Goal: Information Seeking & Learning: Learn about a topic

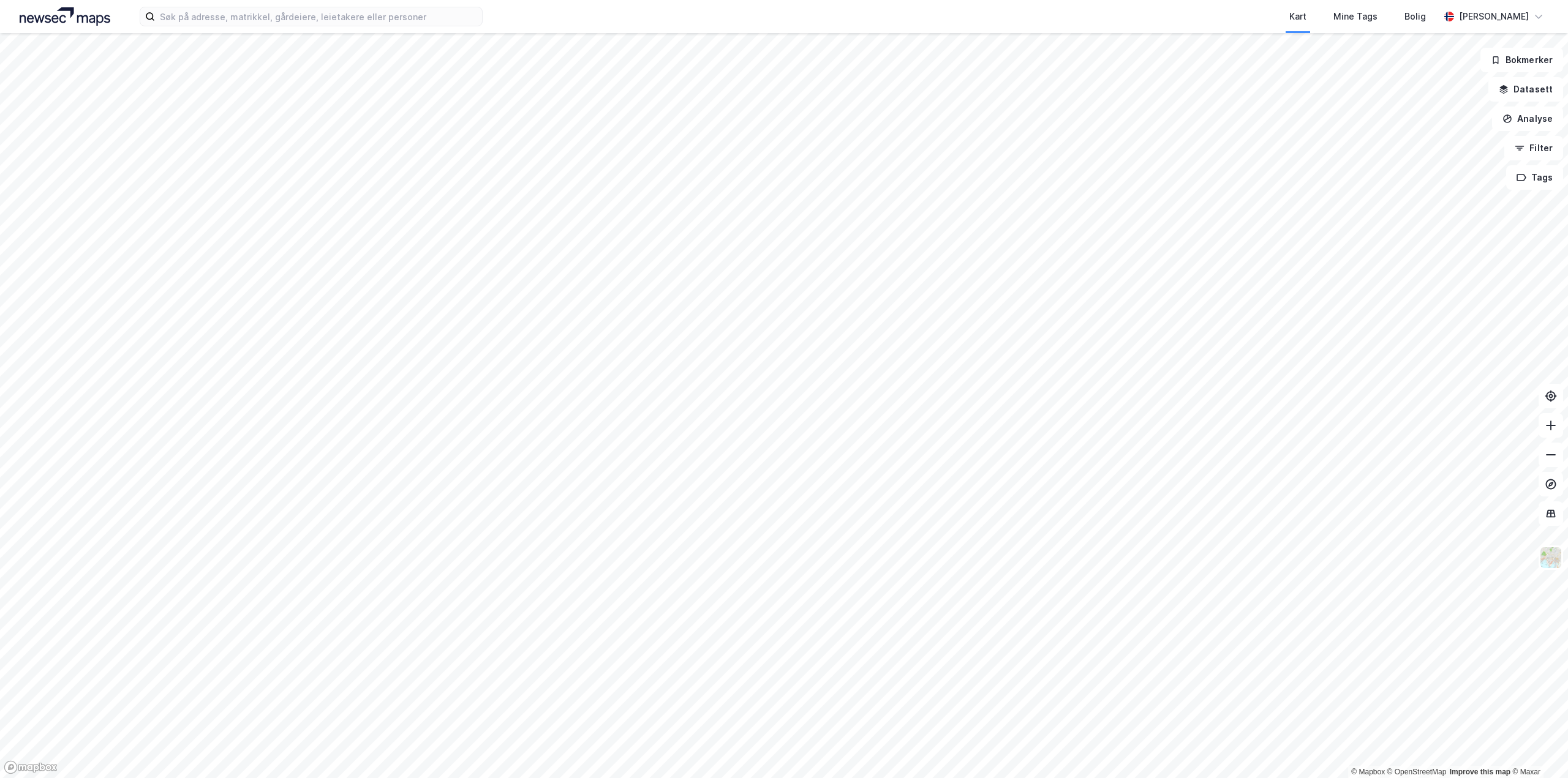
click at [491, 0] on html "Kart Mine Tags Bolig Aleksander Moholdt © Mapbox © OpenStreetMap Improve this m…" at bounding box center [784, 389] width 1568 height 778
click at [619, 0] on html "Kart Mine Tags Bolig Aleksander Moholdt © Mapbox © OpenStreetMap Improve this m…" at bounding box center [784, 389] width 1568 height 778
